Goal: Task Accomplishment & Management: Use online tool/utility

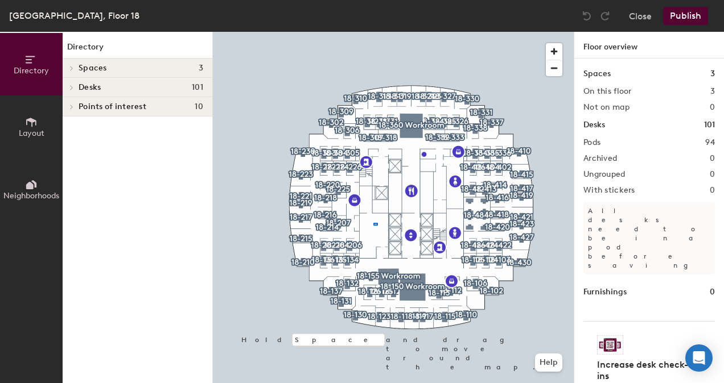
click at [374, 32] on div at bounding box center [393, 32] width 361 height 0
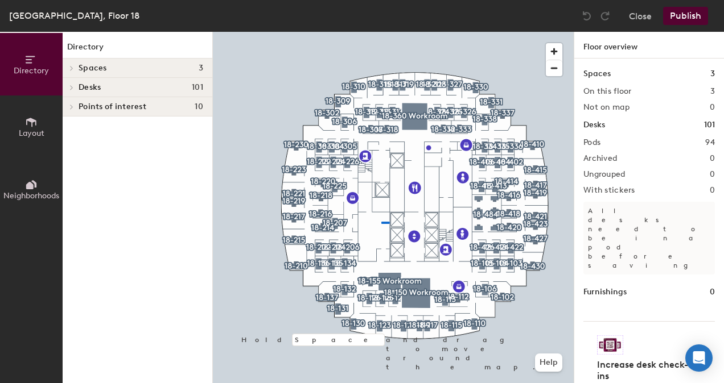
click at [381, 32] on div at bounding box center [393, 32] width 361 height 0
click at [639, 15] on button "Close" at bounding box center [640, 16] width 23 height 18
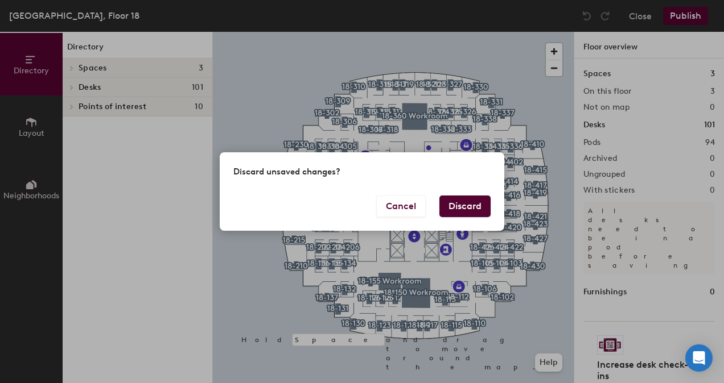
click at [462, 213] on button "Discard" at bounding box center [464, 207] width 51 height 22
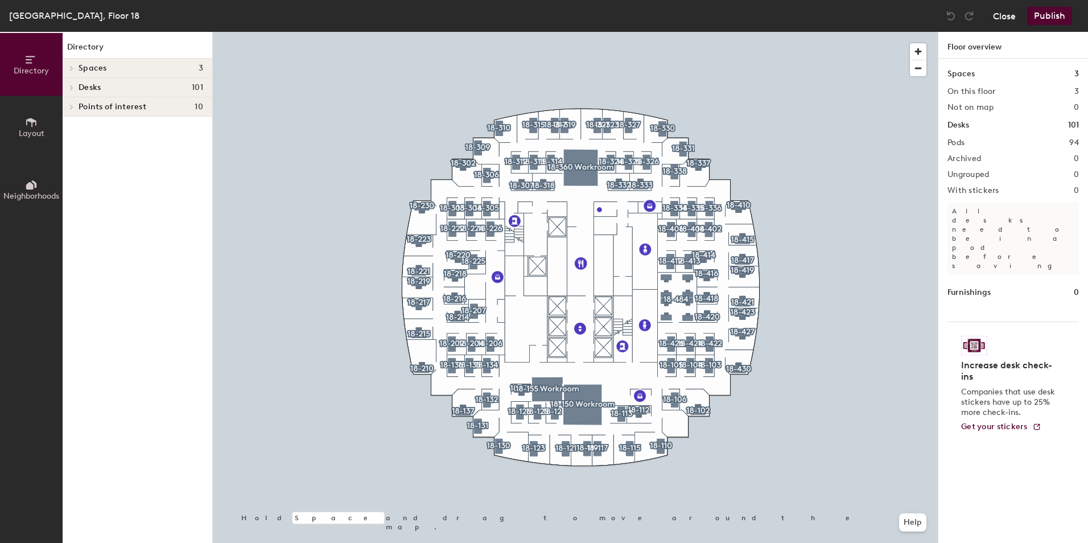
click at [1004, 11] on button "Close" at bounding box center [1004, 16] width 23 height 18
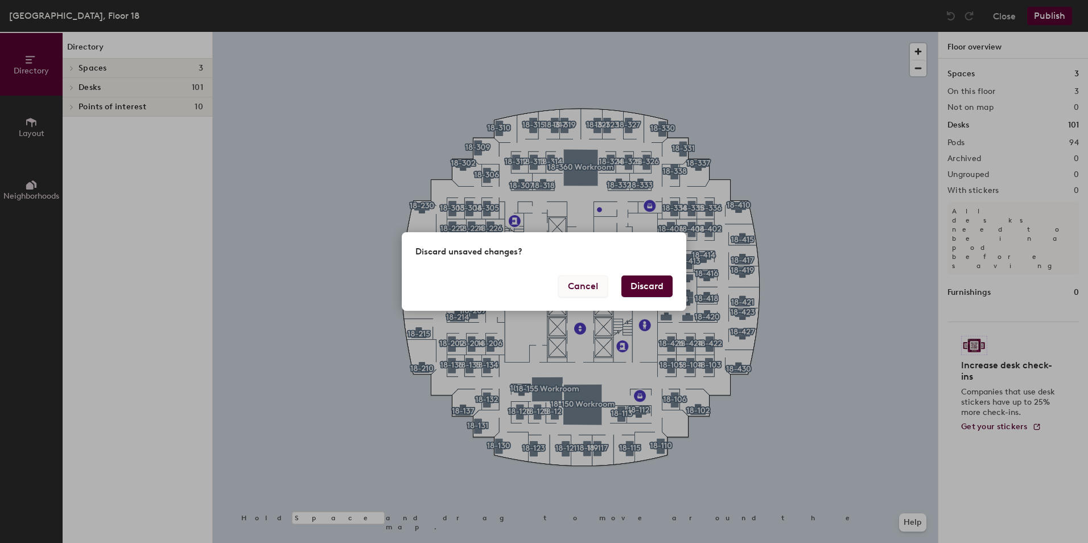
click at [584, 294] on button "Cancel" at bounding box center [582, 286] width 49 height 22
